Goal: Task Accomplishment & Management: Use online tool/utility

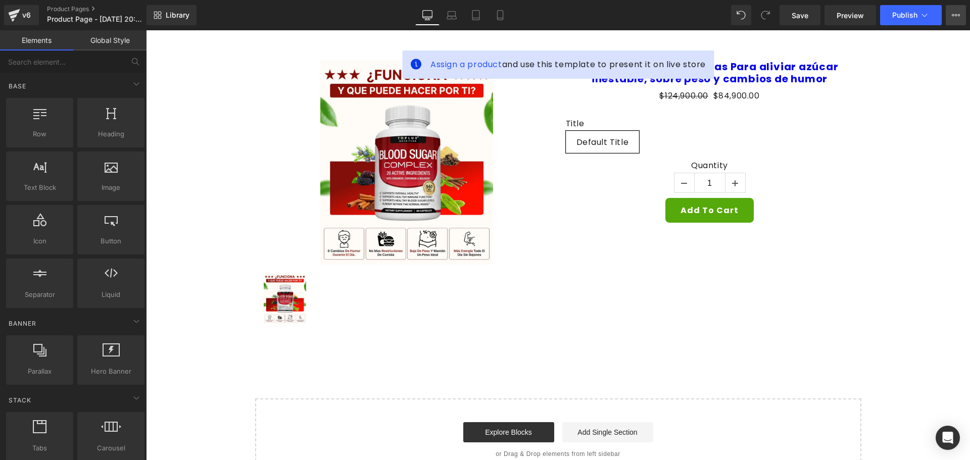
click at [951, 16] on button "View Live Page View with current Template Save Template to Library Schedule Pub…" at bounding box center [956, 15] width 20 height 20
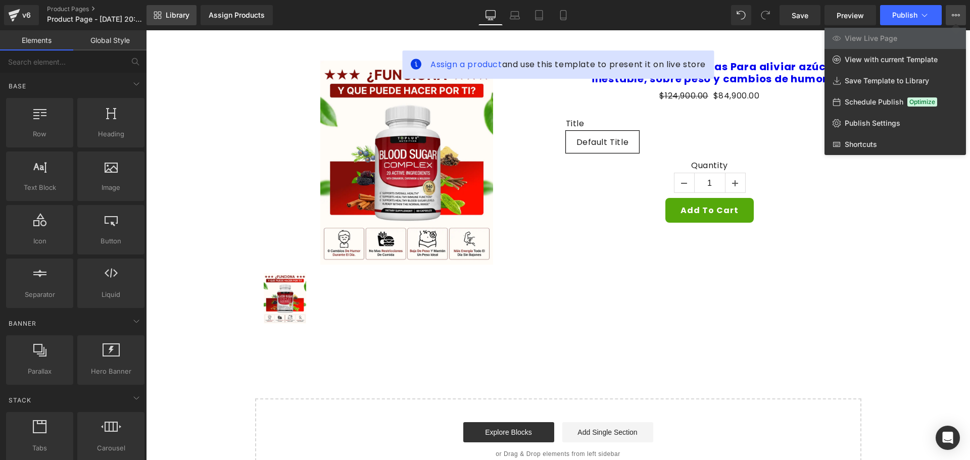
click at [174, 13] on span "Library" at bounding box center [178, 15] width 24 height 9
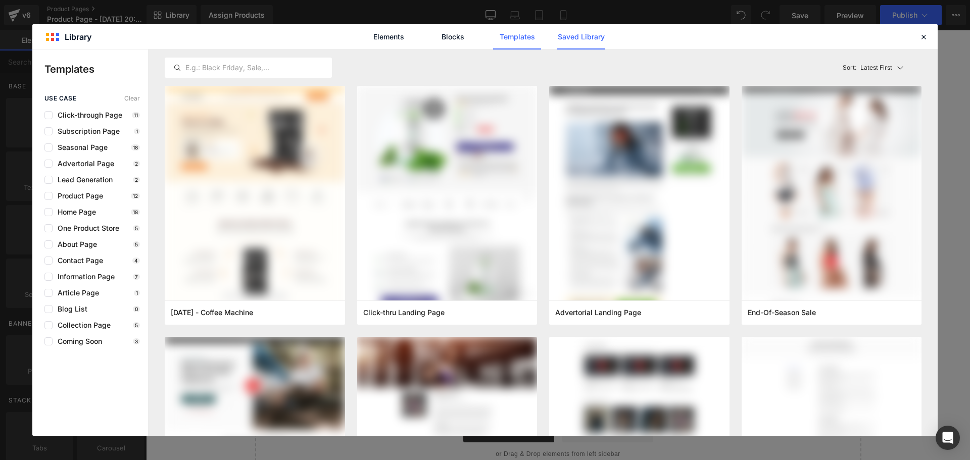
click at [581, 40] on link "Saved Library" at bounding box center [581, 36] width 48 height 25
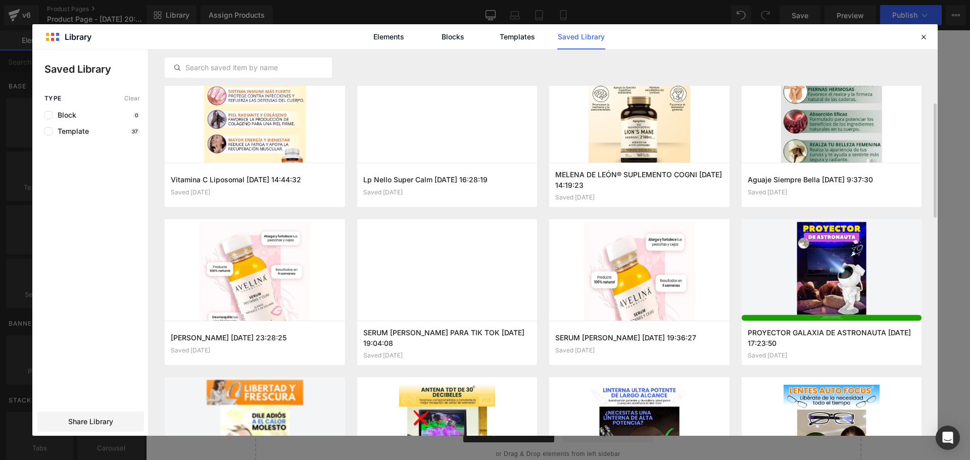
scroll to position [224, 0]
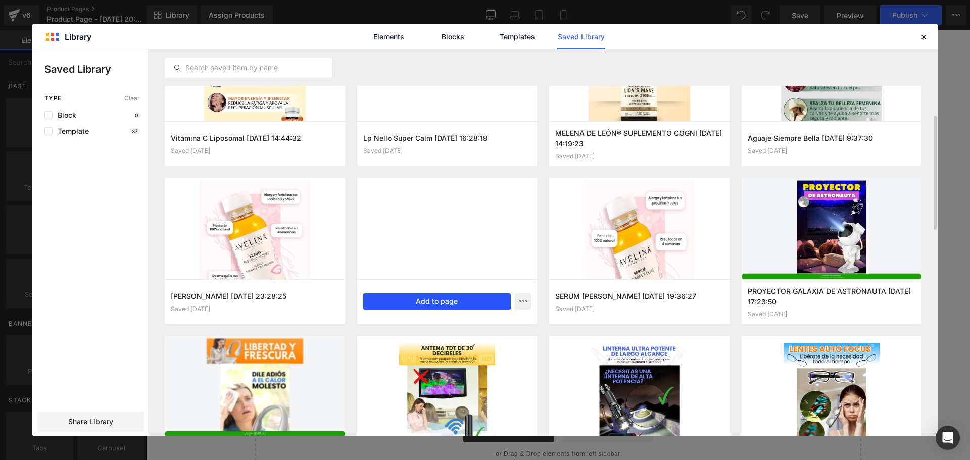
click at [433, 304] on button "Add to page" at bounding box center [437, 301] width 148 height 16
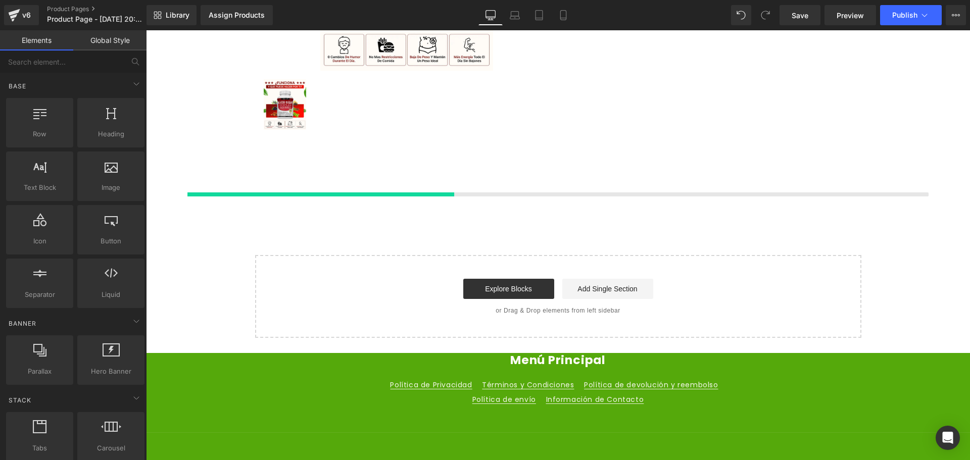
scroll to position [207, 0]
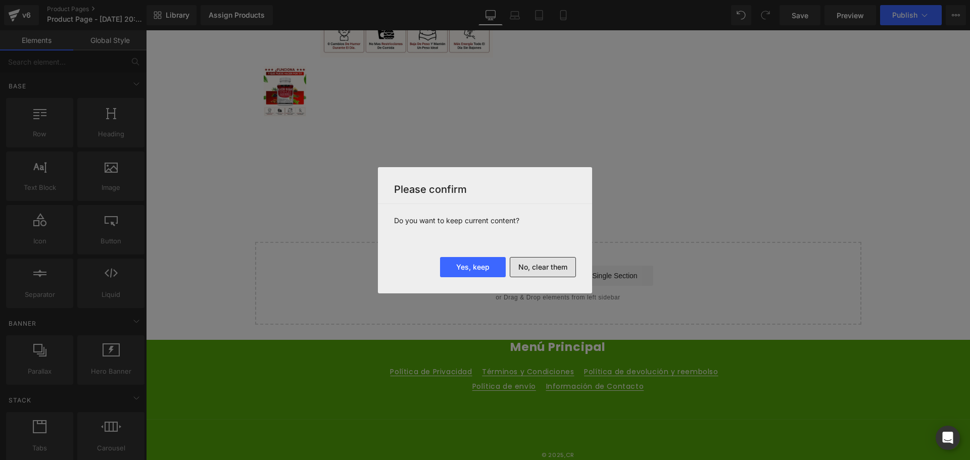
click at [551, 272] on button "No, clear them" at bounding box center [543, 267] width 66 height 20
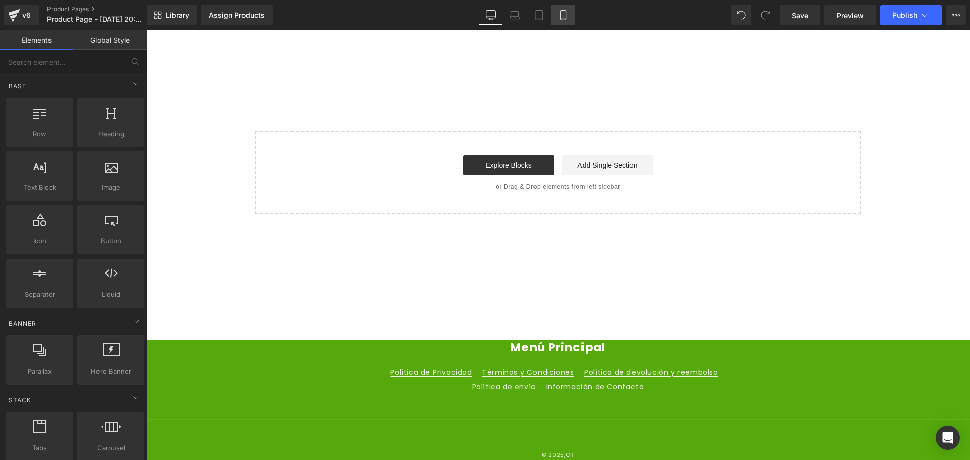
click at [567, 15] on icon at bounding box center [563, 15] width 10 height 10
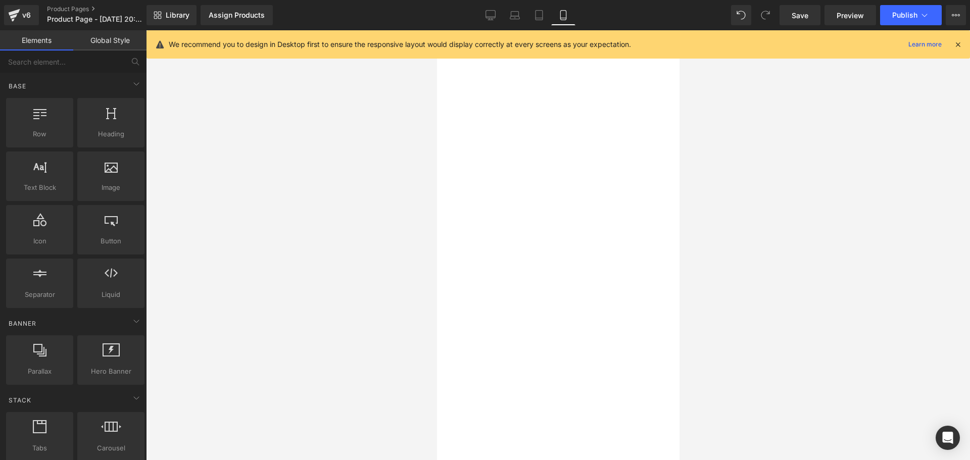
click at [959, 42] on icon at bounding box center [957, 44] width 9 height 9
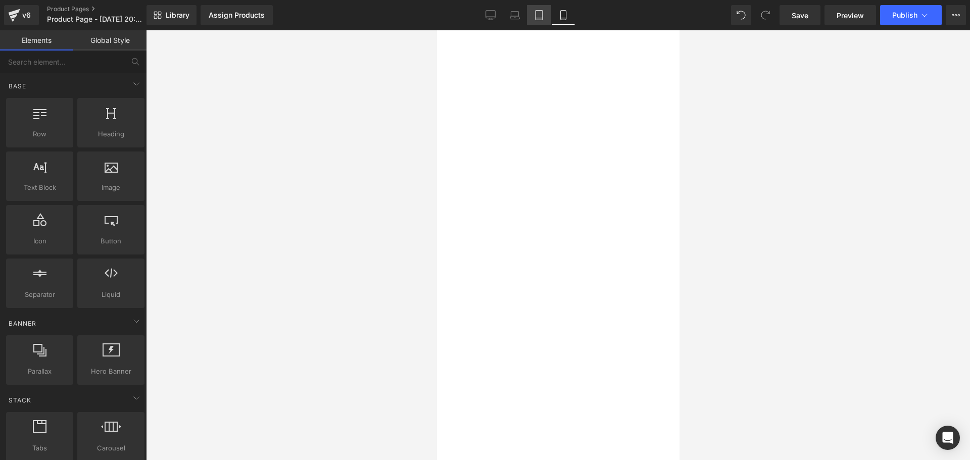
click at [538, 17] on icon at bounding box center [539, 15] width 10 height 10
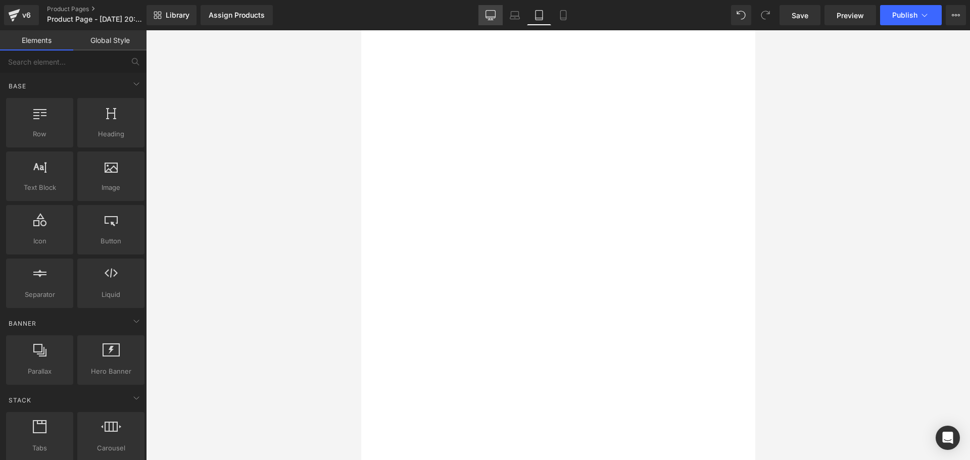
click at [496, 19] on link "Desktop" at bounding box center [490, 15] width 24 height 20
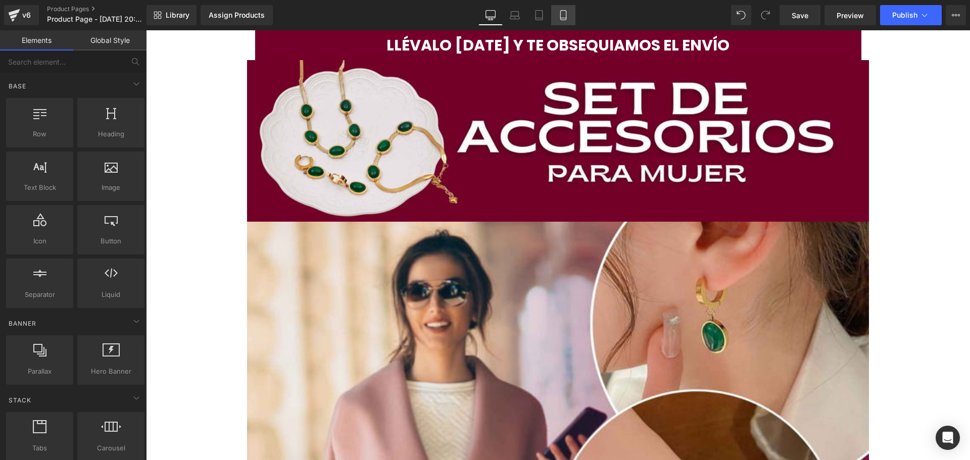
click at [560, 20] on icon at bounding box center [563, 15] width 10 height 10
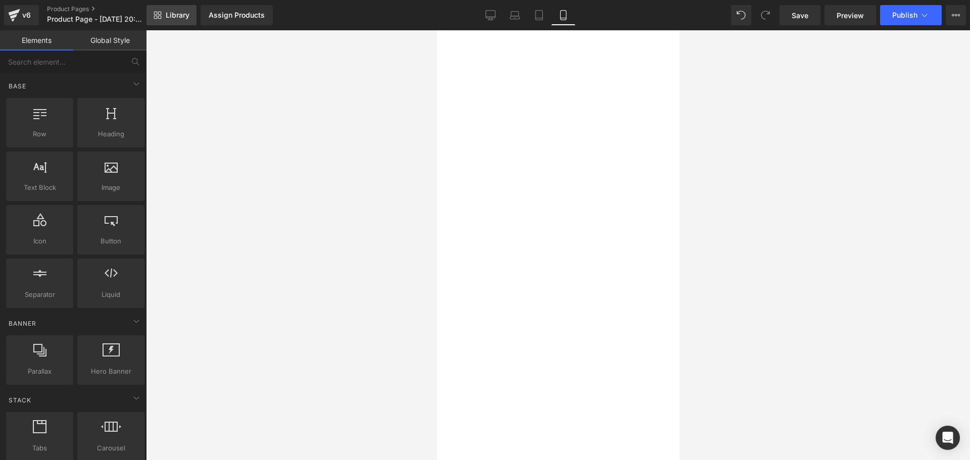
click at [187, 17] on span "Library" at bounding box center [178, 15] width 24 height 9
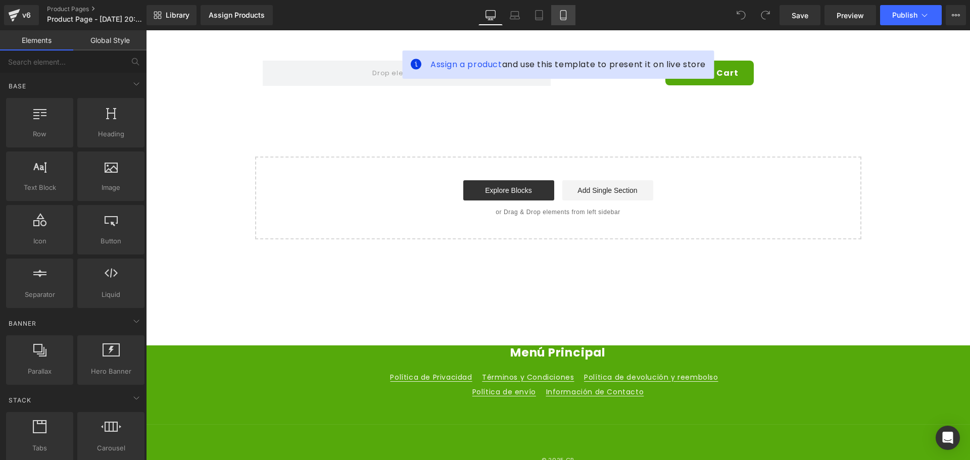
click at [559, 20] on link "Mobile" at bounding box center [563, 15] width 24 height 20
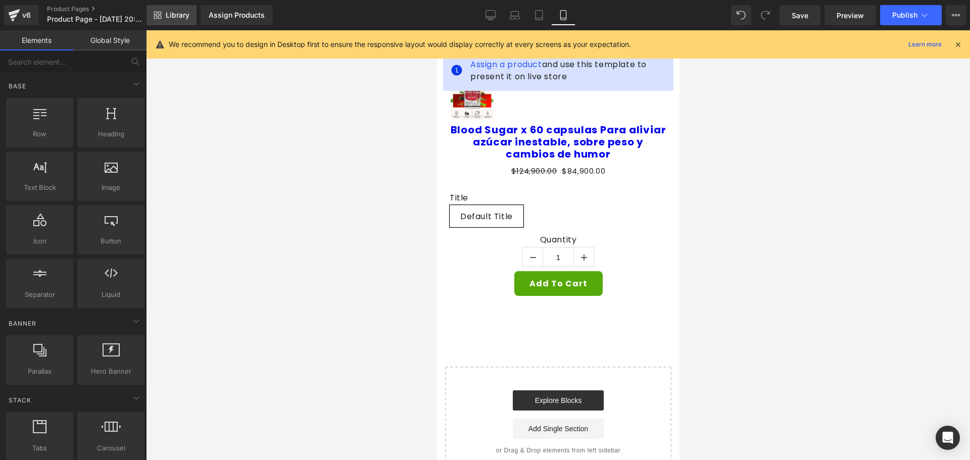
click at [181, 10] on link "Library" at bounding box center [171, 15] width 50 height 20
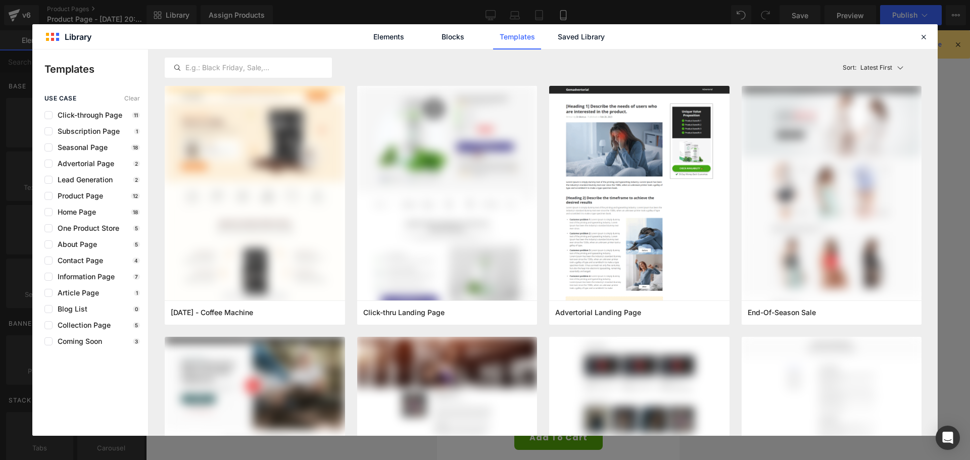
drag, startPoint x: 612, startPoint y: 36, endPoint x: 607, endPoint y: 36, distance: 5.6
click at [612, 36] on div "Elements Blocks Templates Saved Library" at bounding box center [485, 36] width 257 height 25
click at [597, 37] on link "Saved Library" at bounding box center [581, 36] width 48 height 25
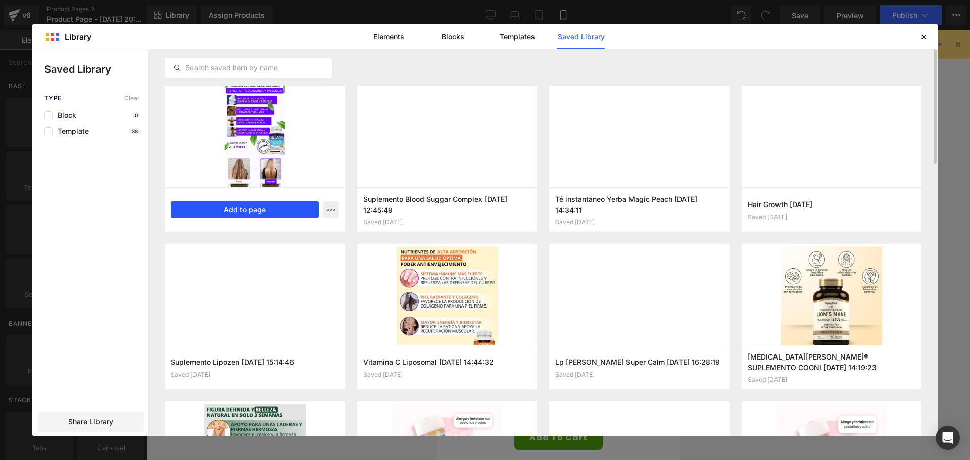
drag, startPoint x: 248, startPoint y: 207, endPoint x: 39, endPoint y: 226, distance: 210.0
click at [248, 207] on button "Add to page" at bounding box center [245, 210] width 148 height 16
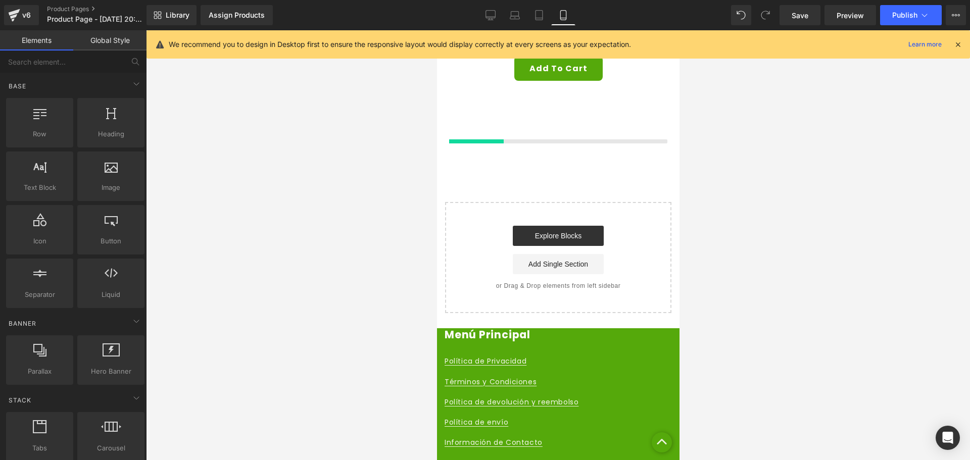
scroll to position [384, 0]
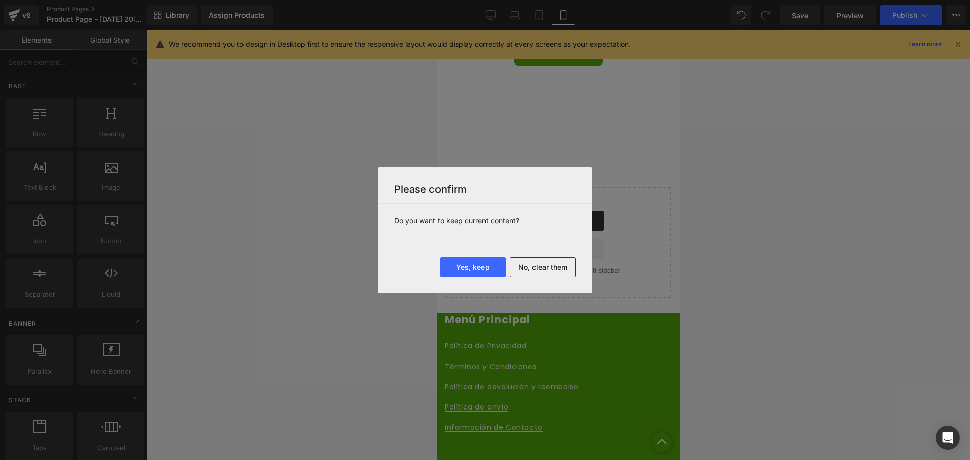
click at [546, 264] on button "No, clear them" at bounding box center [543, 267] width 66 height 20
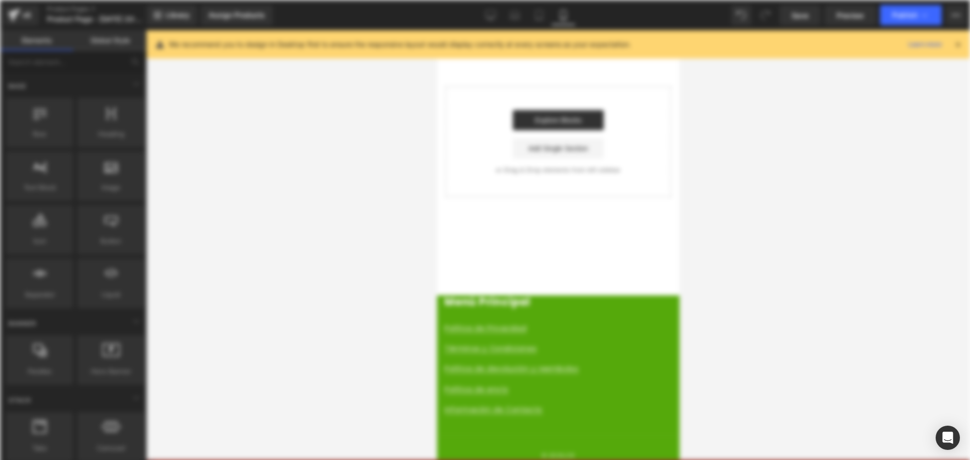
scroll to position [0, 0]
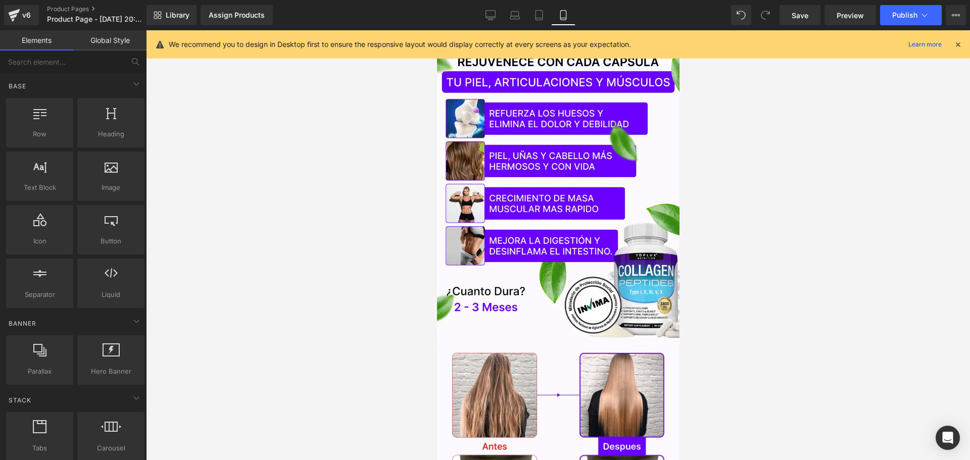
click at [959, 42] on icon at bounding box center [957, 44] width 9 height 9
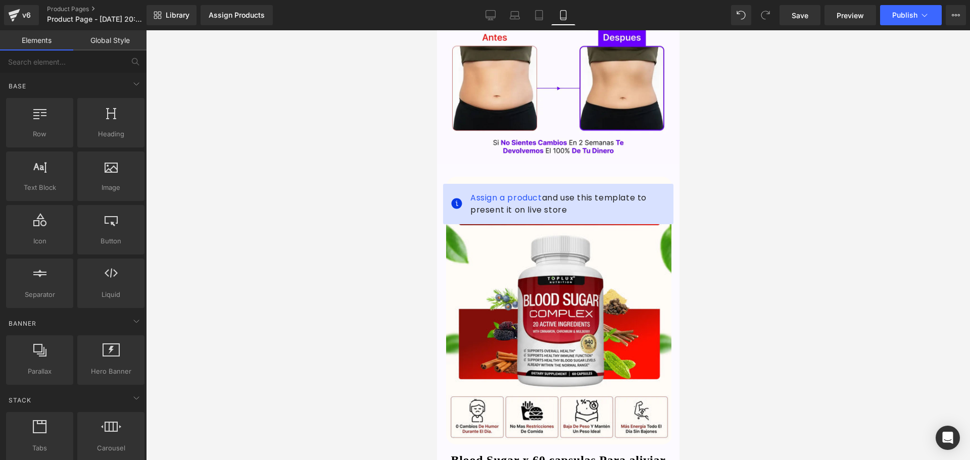
scroll to position [460, 0]
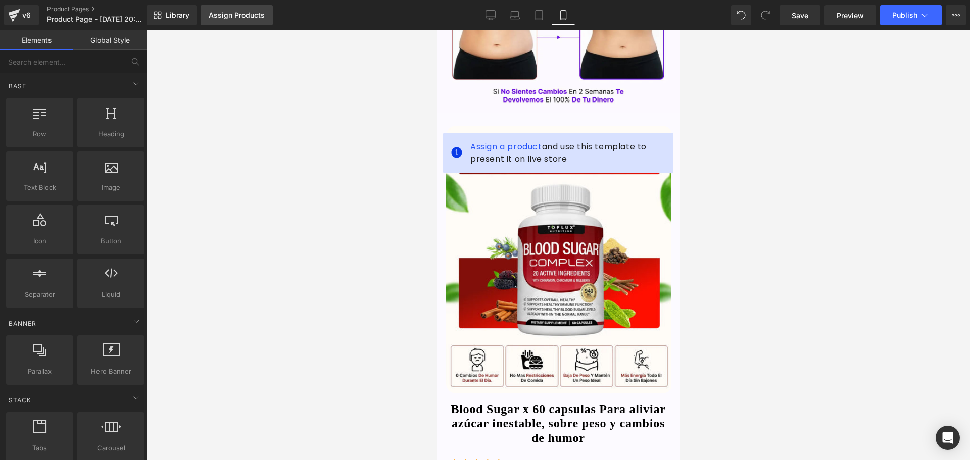
click at [261, 15] on div "Assign Products" at bounding box center [237, 15] width 56 height 8
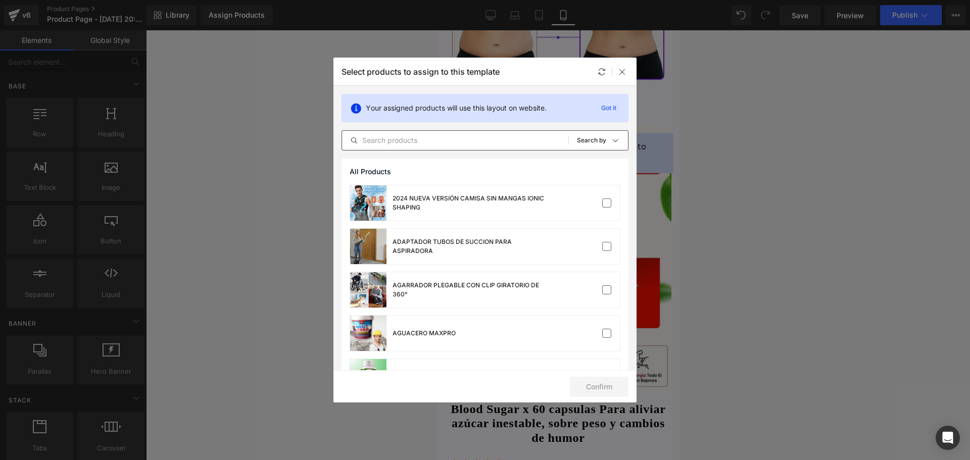
click at [436, 138] on input "text" at bounding box center [455, 140] width 226 height 12
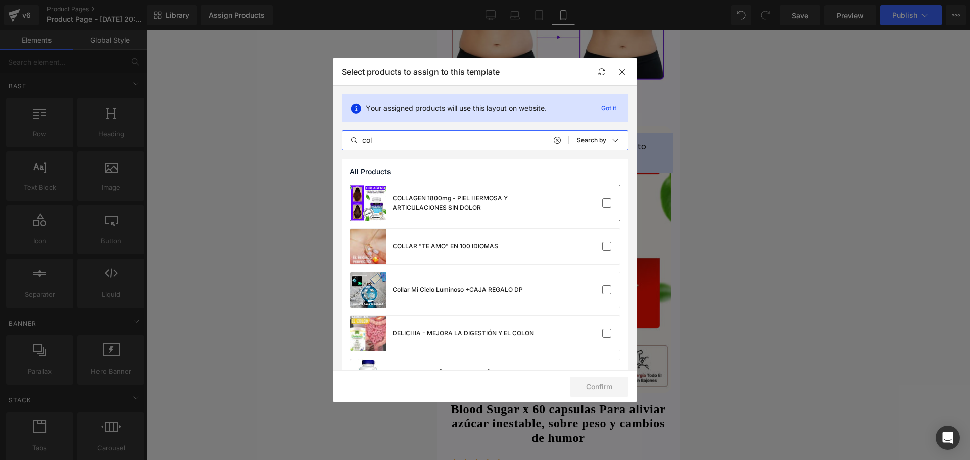
type input "col"
click at [480, 200] on div "COLLAGEN 1800mg - PIEL HERMOSA Y ARTICULACIONES SIN DOLOR" at bounding box center [468, 203] width 152 height 18
click at [603, 387] on button "Confirm" at bounding box center [599, 387] width 59 height 20
click at [593, 392] on button "Success" at bounding box center [592, 387] width 71 height 20
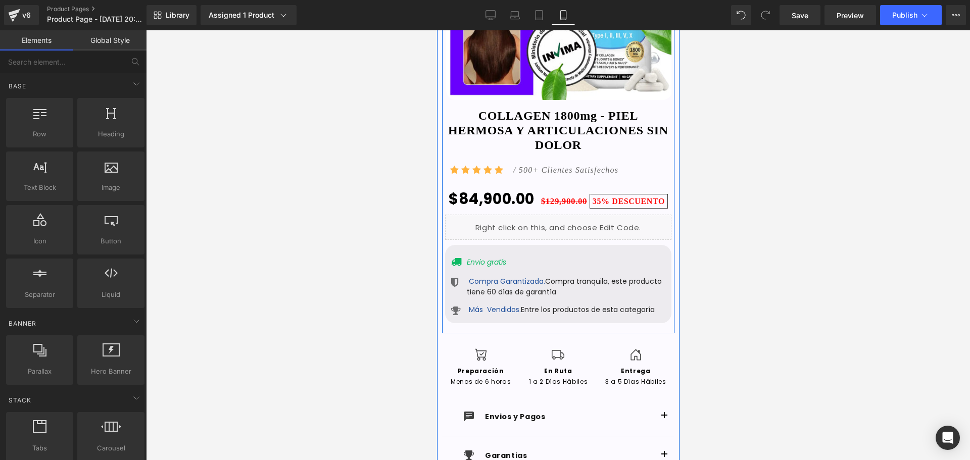
scroll to position [713, 0]
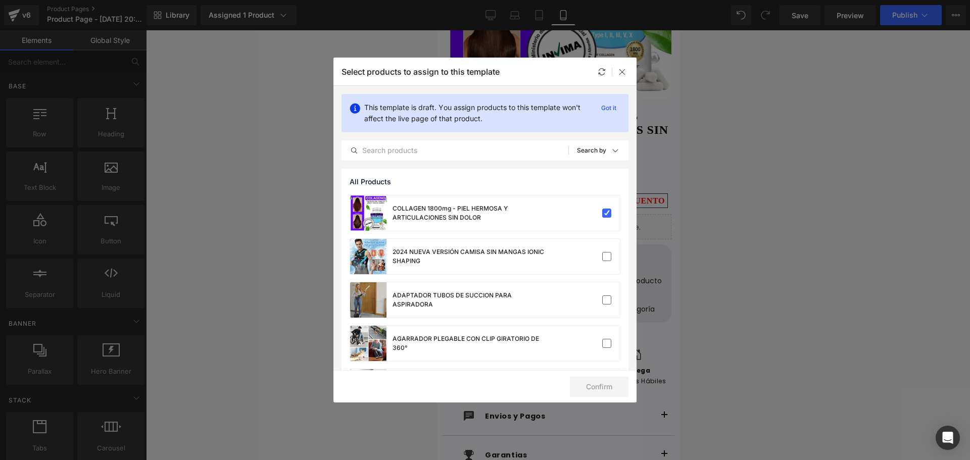
click at [621, 65] on div "Select products to assign to this template" at bounding box center [484, 72] width 303 height 28
click at [626, 70] on div at bounding box center [622, 72] width 12 height 12
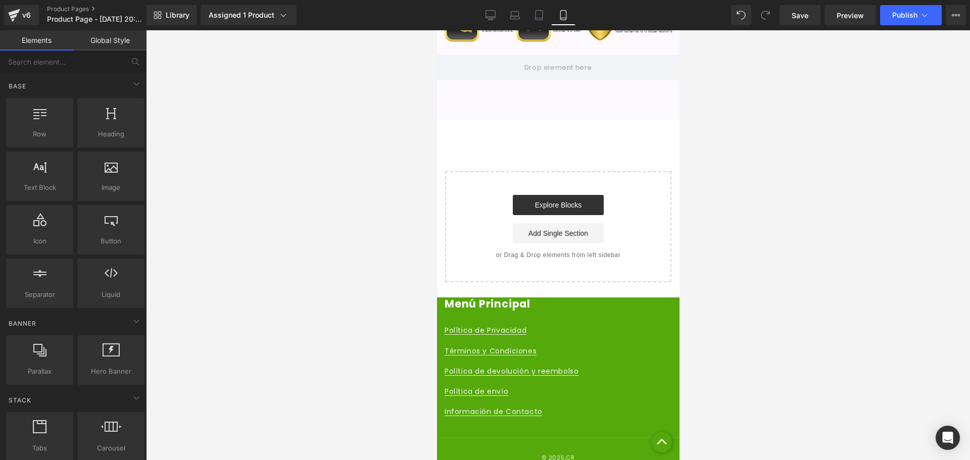
scroll to position [4117, 0]
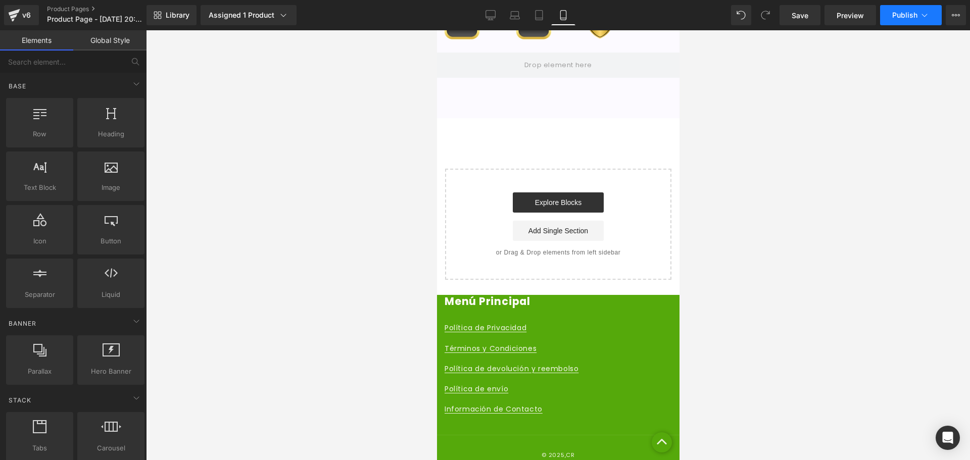
click at [908, 16] on span "Publish" at bounding box center [904, 15] width 25 height 8
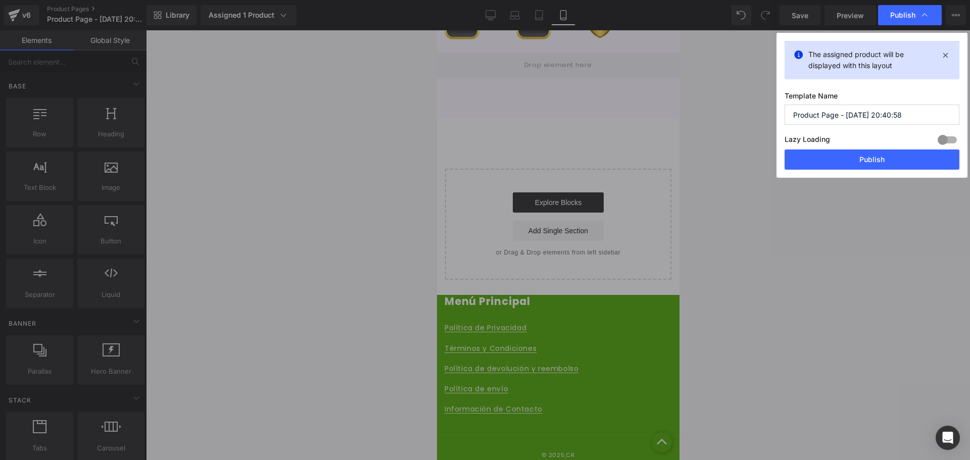
click at [850, 117] on input "Product Page - [DATE] 20:40:58" at bounding box center [871, 115] width 175 height 20
type input "COLLAGEN"
click at [898, 162] on button "Publish" at bounding box center [871, 160] width 175 height 20
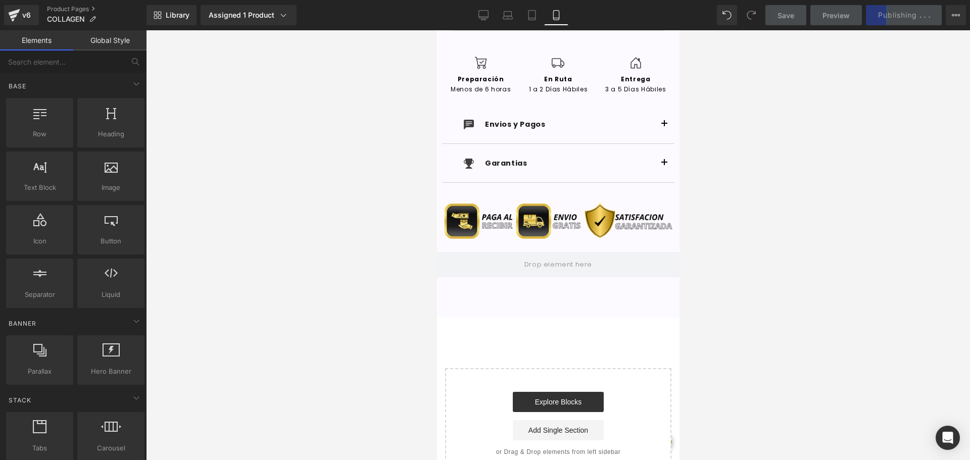
scroll to position [3916, 0]
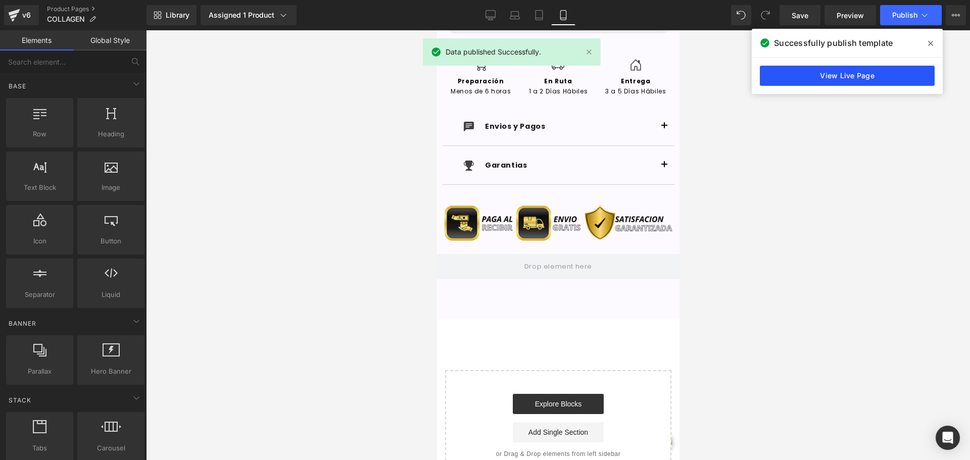
click at [847, 75] on link "View Live Page" at bounding box center [847, 76] width 175 height 20
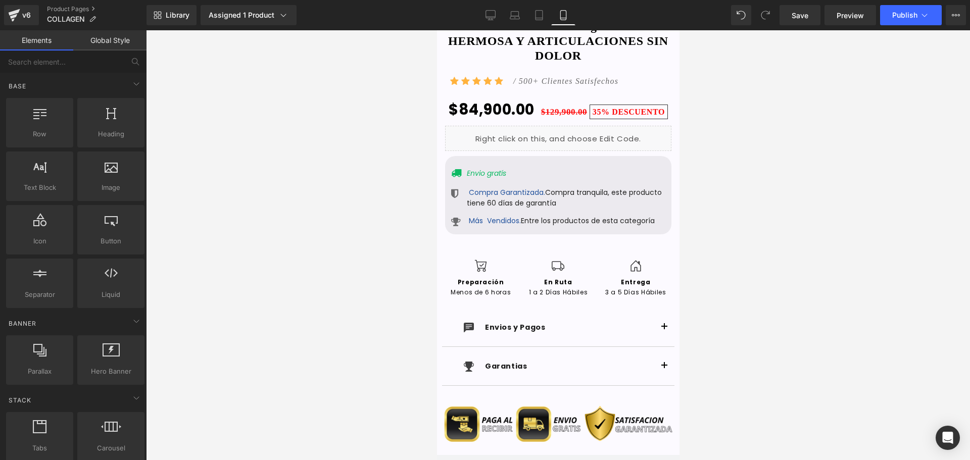
scroll to position [3714, 0]
